Goal: Find specific page/section

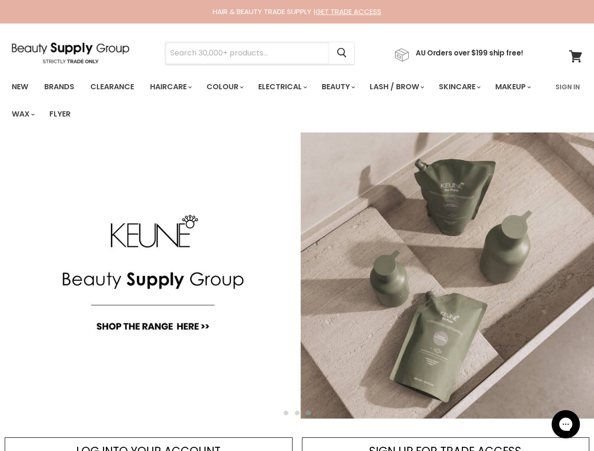
click at [250, 53] on input "Search" at bounding box center [247, 53] width 164 height 22
click at [346, 53] on icon "Search" at bounding box center [341, 53] width 9 height 10
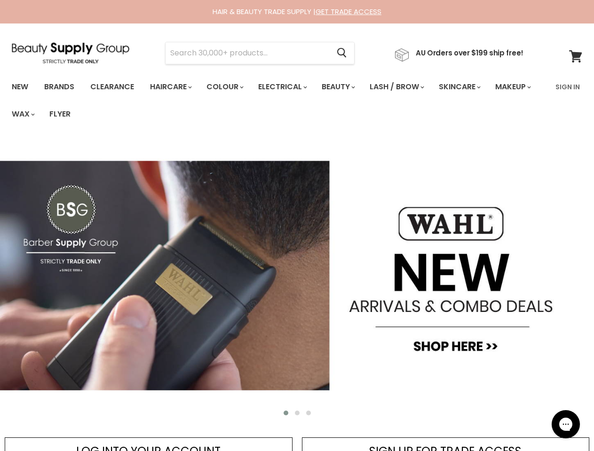
click at [173, 87] on link "Haircare" at bounding box center [170, 87] width 55 height 20
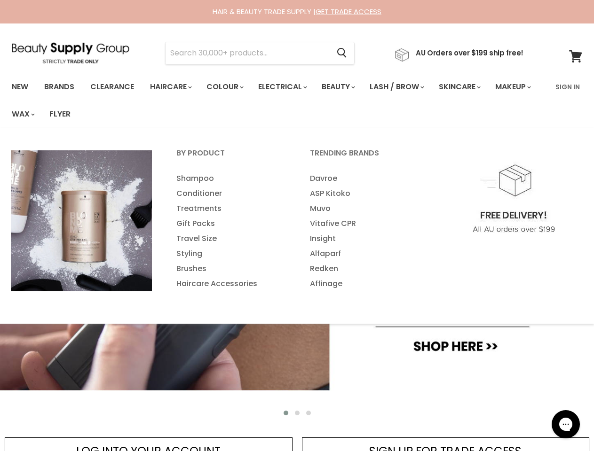
click at [230, 87] on link "Colour" at bounding box center [224, 87] width 50 height 20
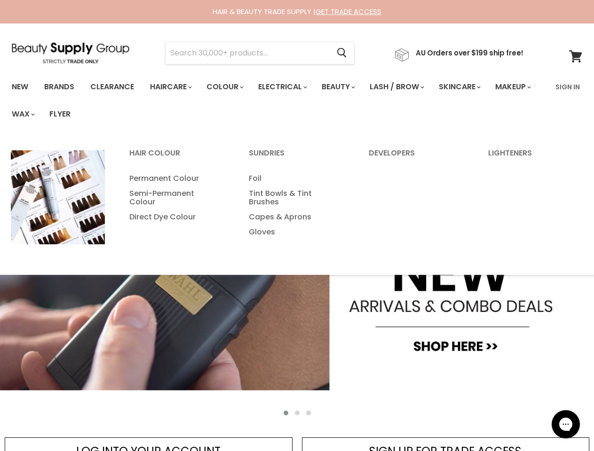
click at [289, 87] on link "Electrical" at bounding box center [282, 87] width 62 height 20
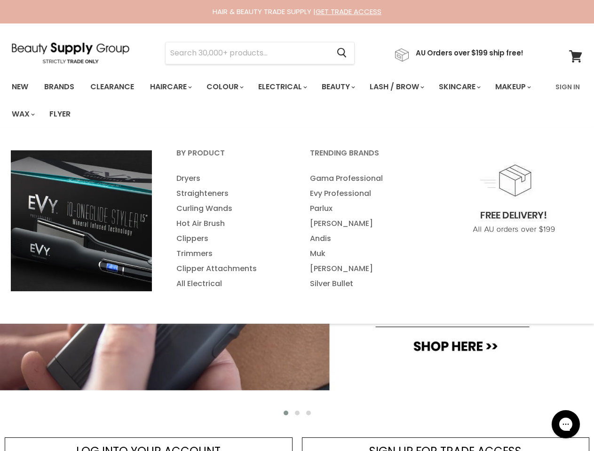
click at [346, 87] on link "Beauty" at bounding box center [337, 87] width 46 height 20
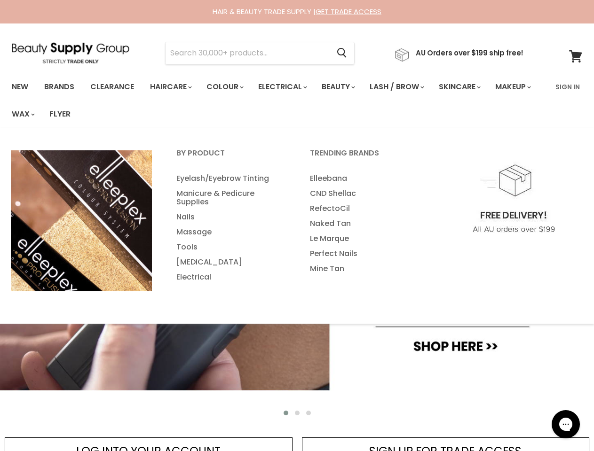
click at [406, 87] on link "Lash / Brow" at bounding box center [395, 87] width 67 height 20
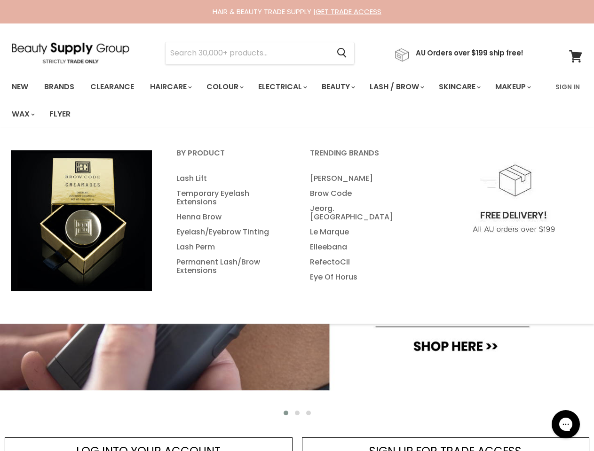
click at [471, 87] on link "Skincare" at bounding box center [458, 87] width 55 height 20
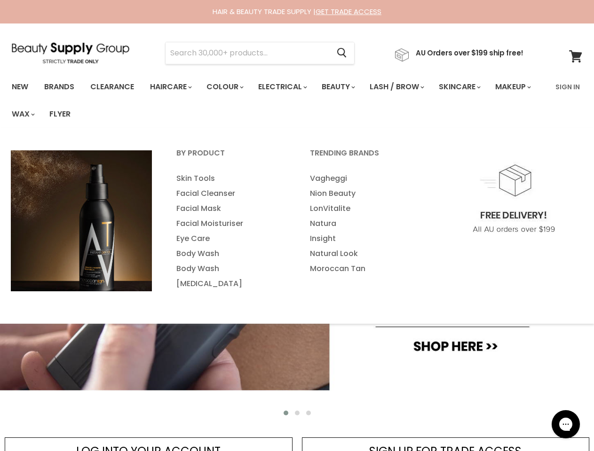
click at [488, 97] on link "Makeup" at bounding box center [512, 87] width 48 height 20
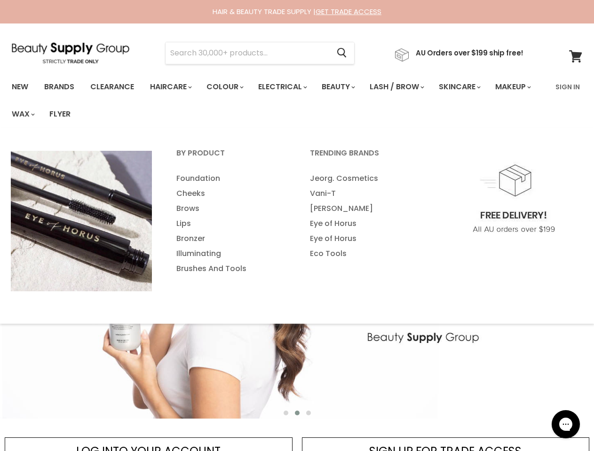
click at [40, 114] on link "Wax" at bounding box center [23, 114] width 36 height 20
